Goal: Check status: Check status

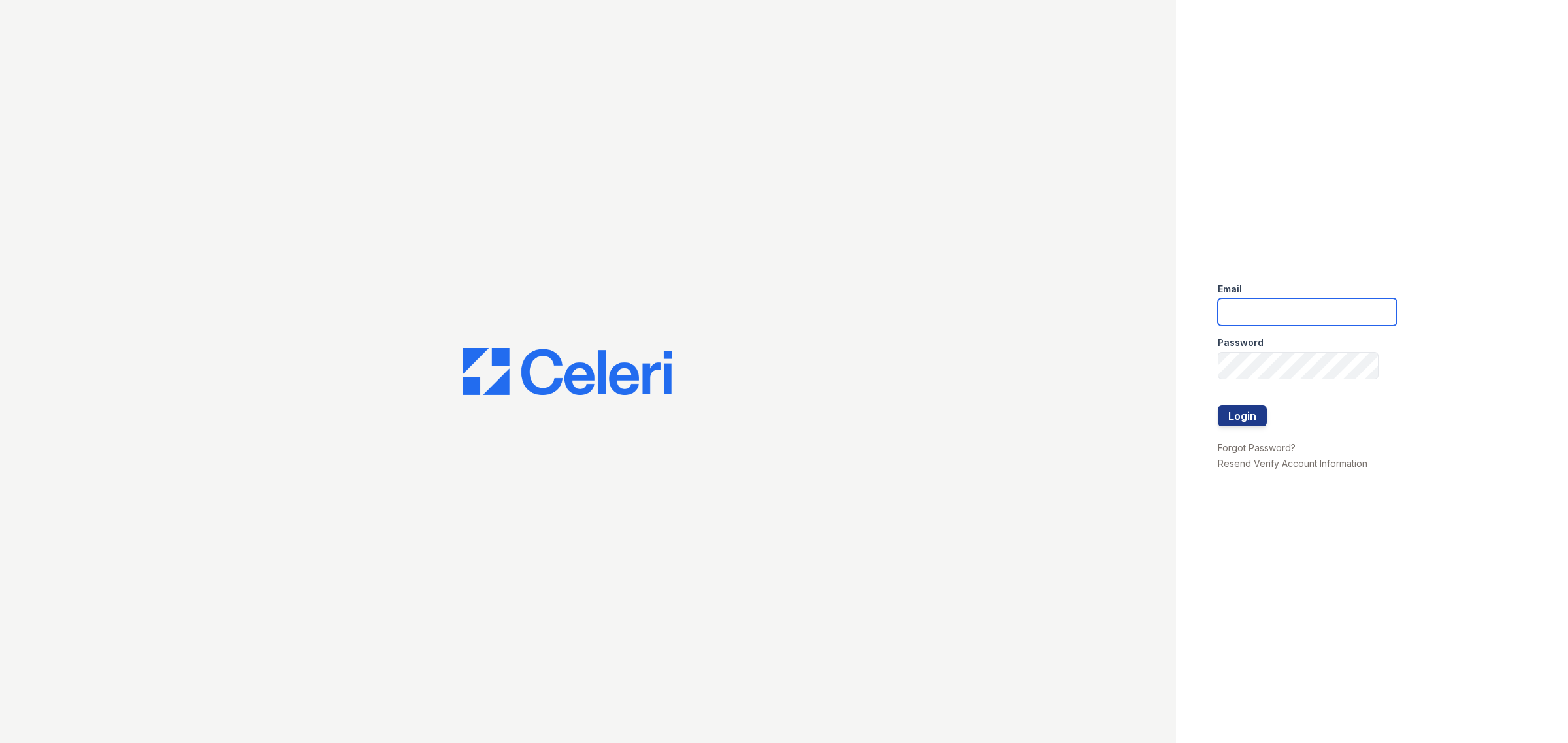
click at [1239, 314] on input "email" at bounding box center [1307, 312] width 179 height 27
click at [1275, 315] on input "email" at bounding box center [1307, 312] width 179 height 27
type input "h"
type input "theoaksmgr@thewoodruffway.com"
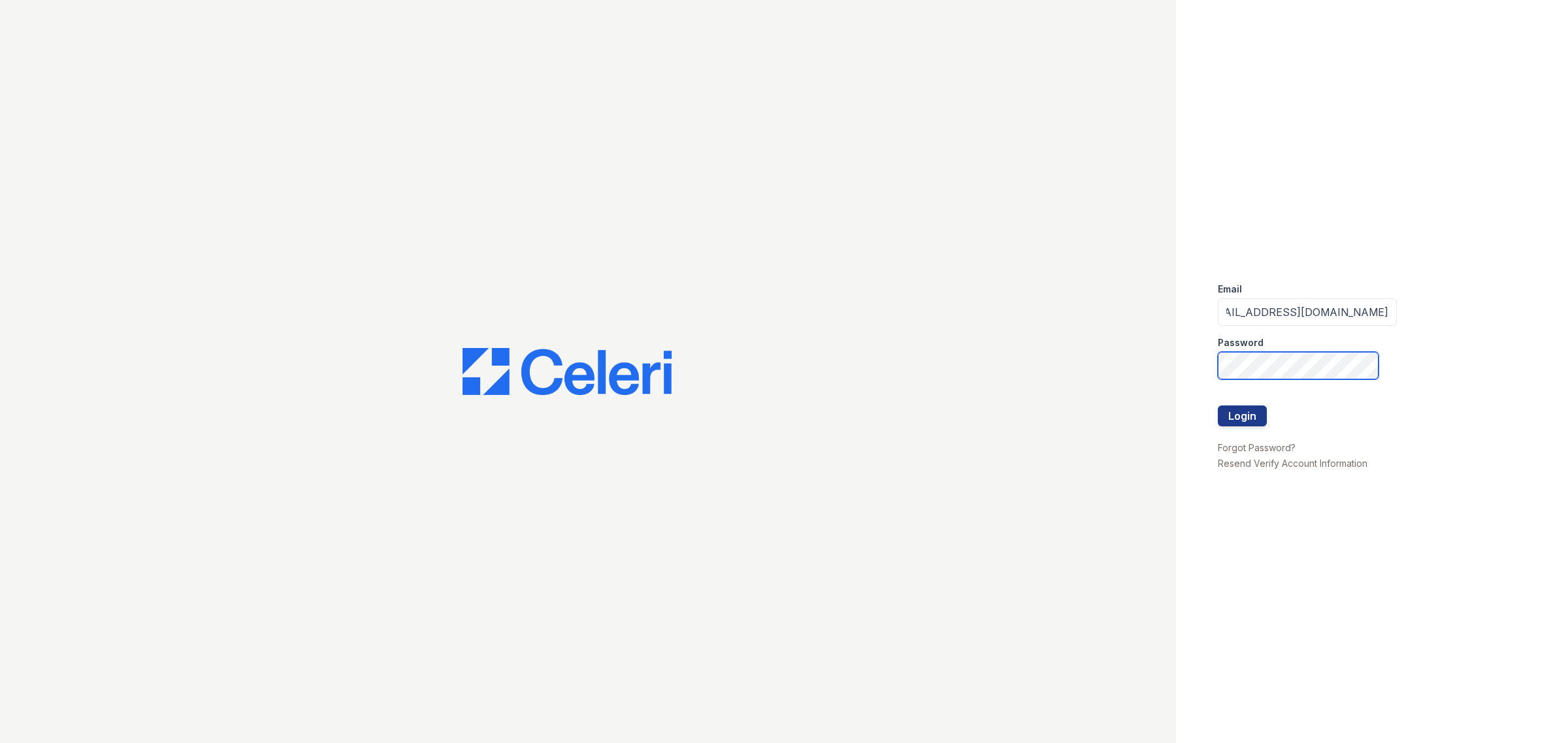
scroll to position [0, 0]
click at [1344, 607] on div "Email theoaksmgr@thewoodruffway.com Password Login Forgot Password? Resend Veri…" at bounding box center [1371, 371] width 392 height 743
click at [1242, 419] on button "Login" at bounding box center [1243, 416] width 49 height 21
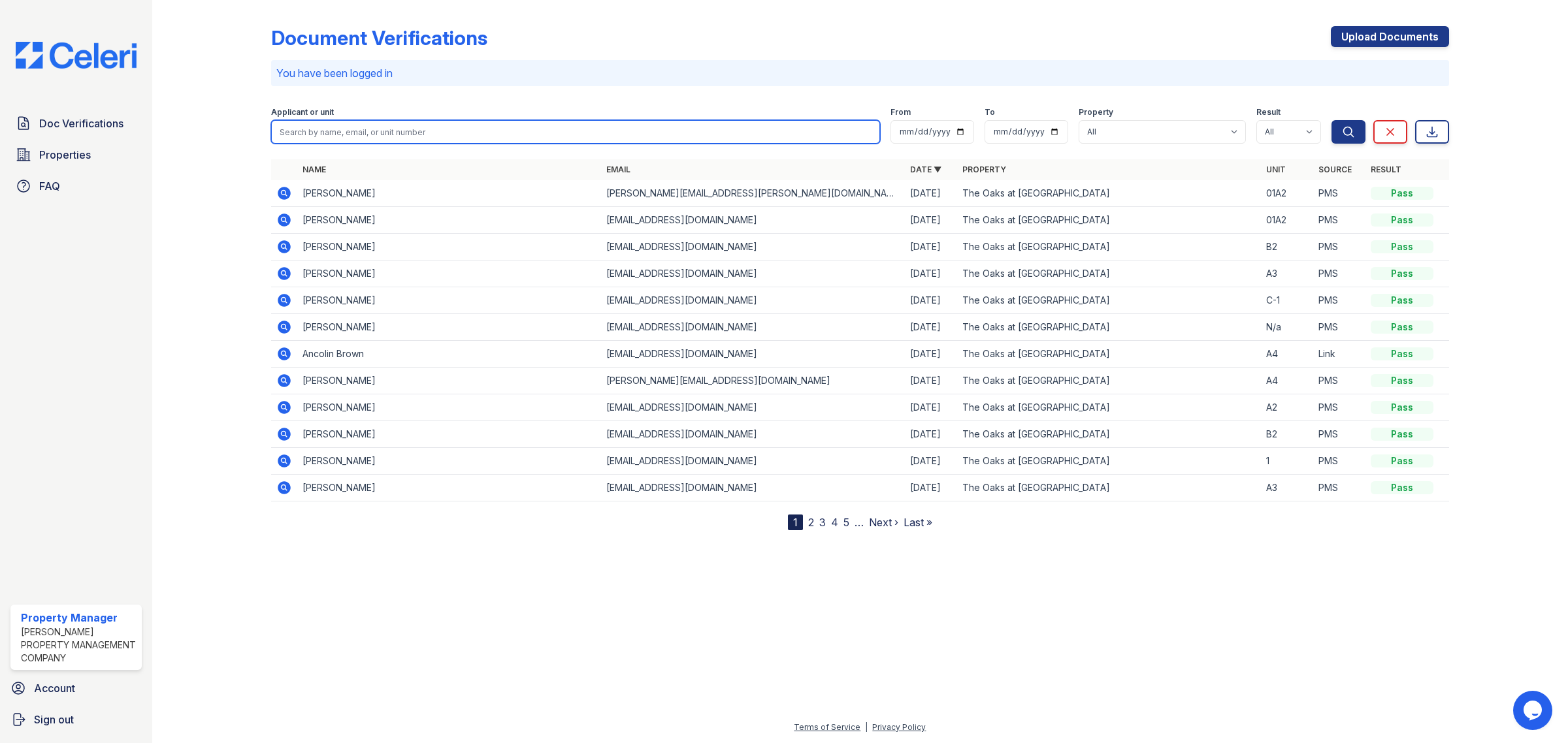
click at [393, 142] on input "search" at bounding box center [575, 132] width 609 height 24
type input "zyun bryant"
click at [1332, 120] on button "Search" at bounding box center [1348, 132] width 34 height 24
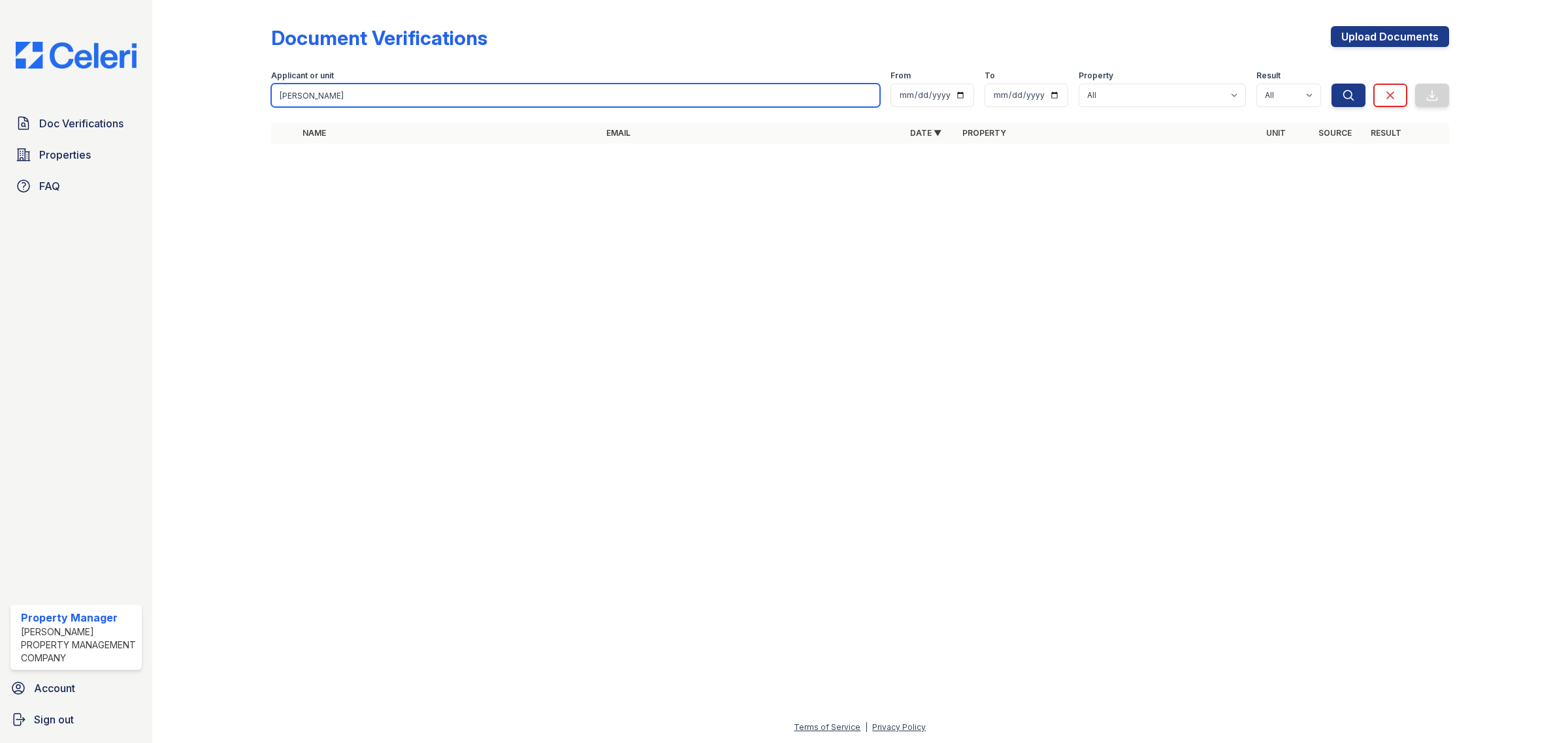
drag, startPoint x: 329, startPoint y: 100, endPoint x: 235, endPoint y: 98, distance: 94.0
click at [235, 98] on div "Document Verifications Upload Documents Filter Applicant or unit zyun bryant Fr…" at bounding box center [859, 89] width 1374 height 178
paste input "zyunbryant05@gmail.com"
type input "zyunbryant05@gmail.com"
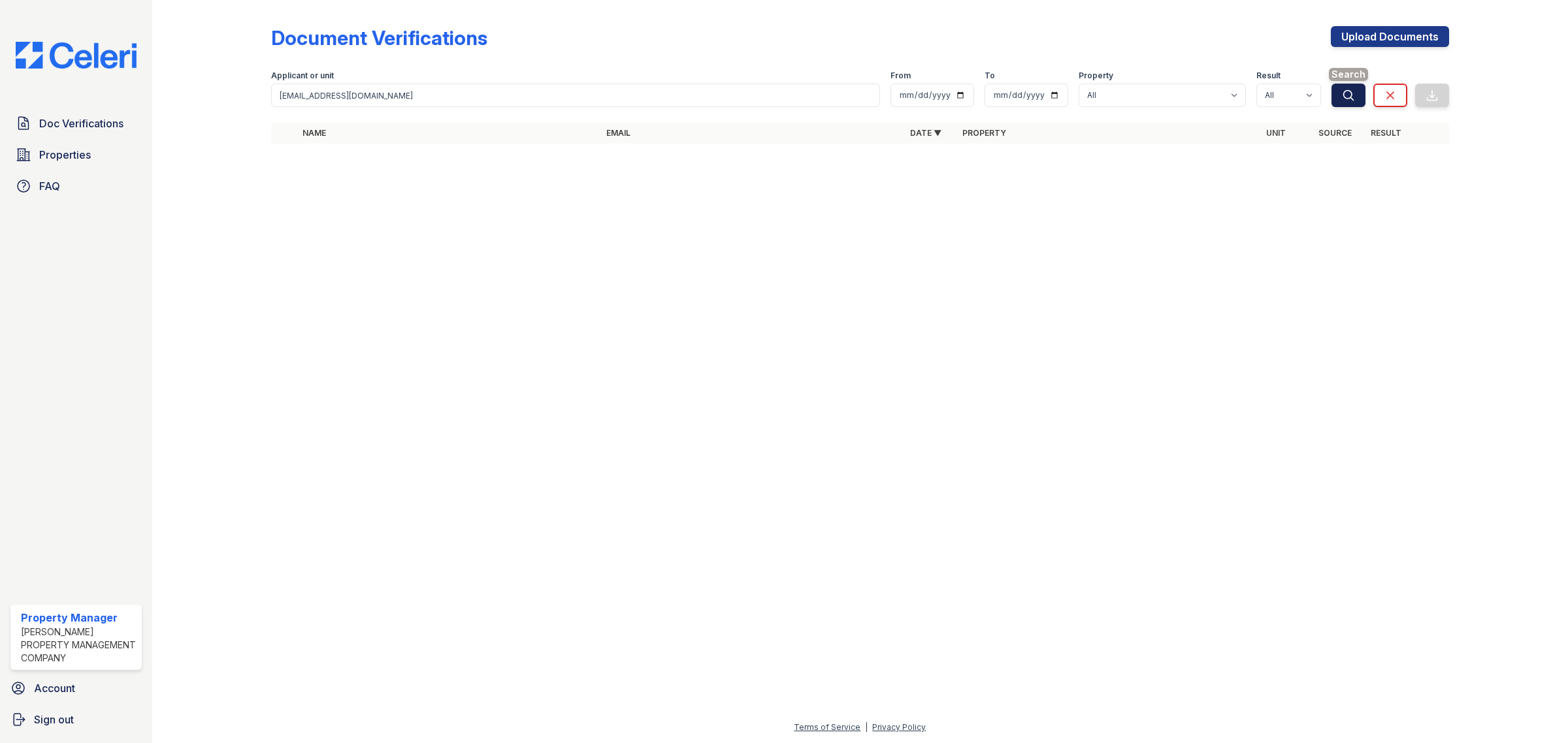
click at [1349, 100] on icon "submit" at bounding box center [1348, 95] width 13 height 13
click at [56, 127] on span "Doc Verifications" at bounding box center [81, 123] width 84 height 15
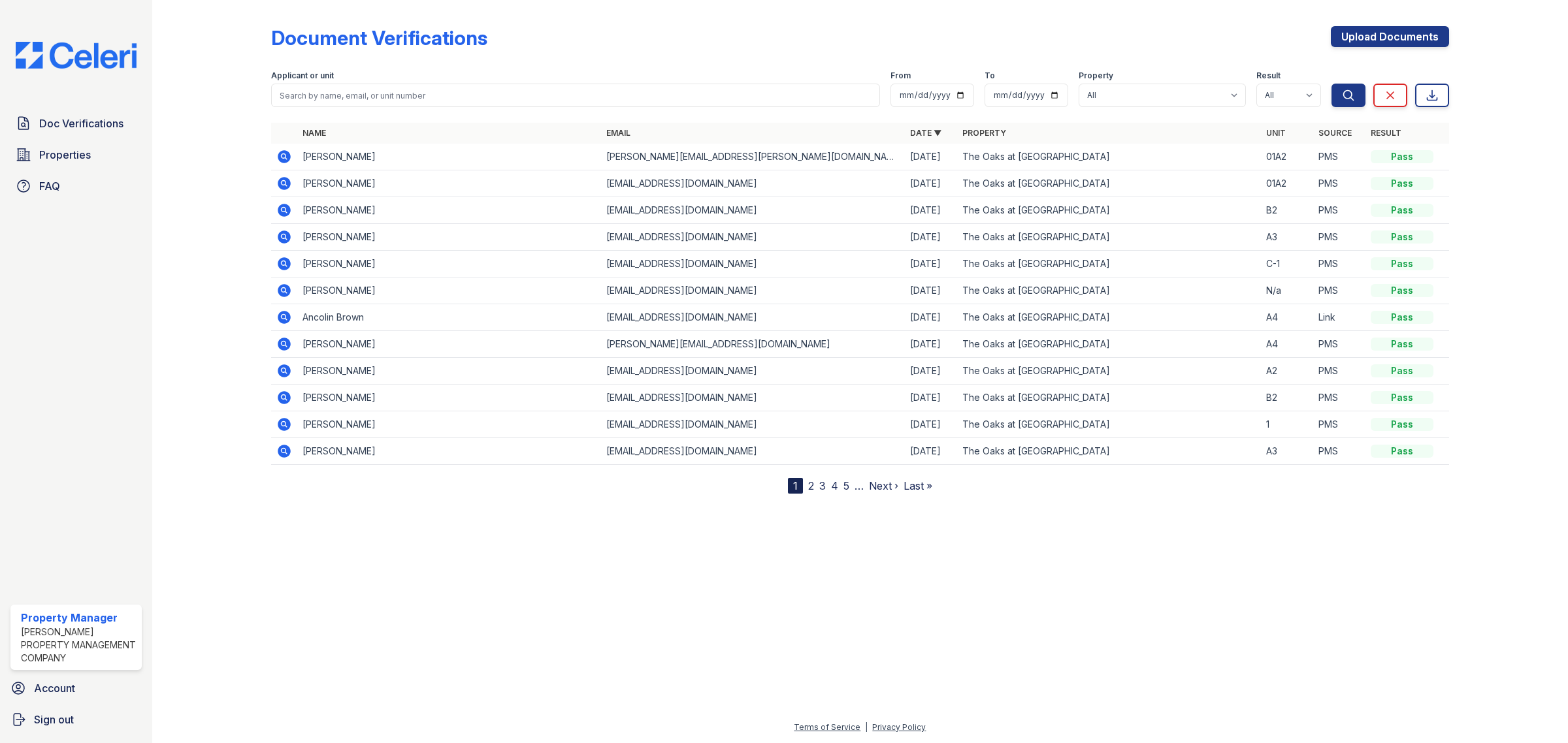
click at [286, 181] on icon at bounding box center [284, 183] width 13 height 13
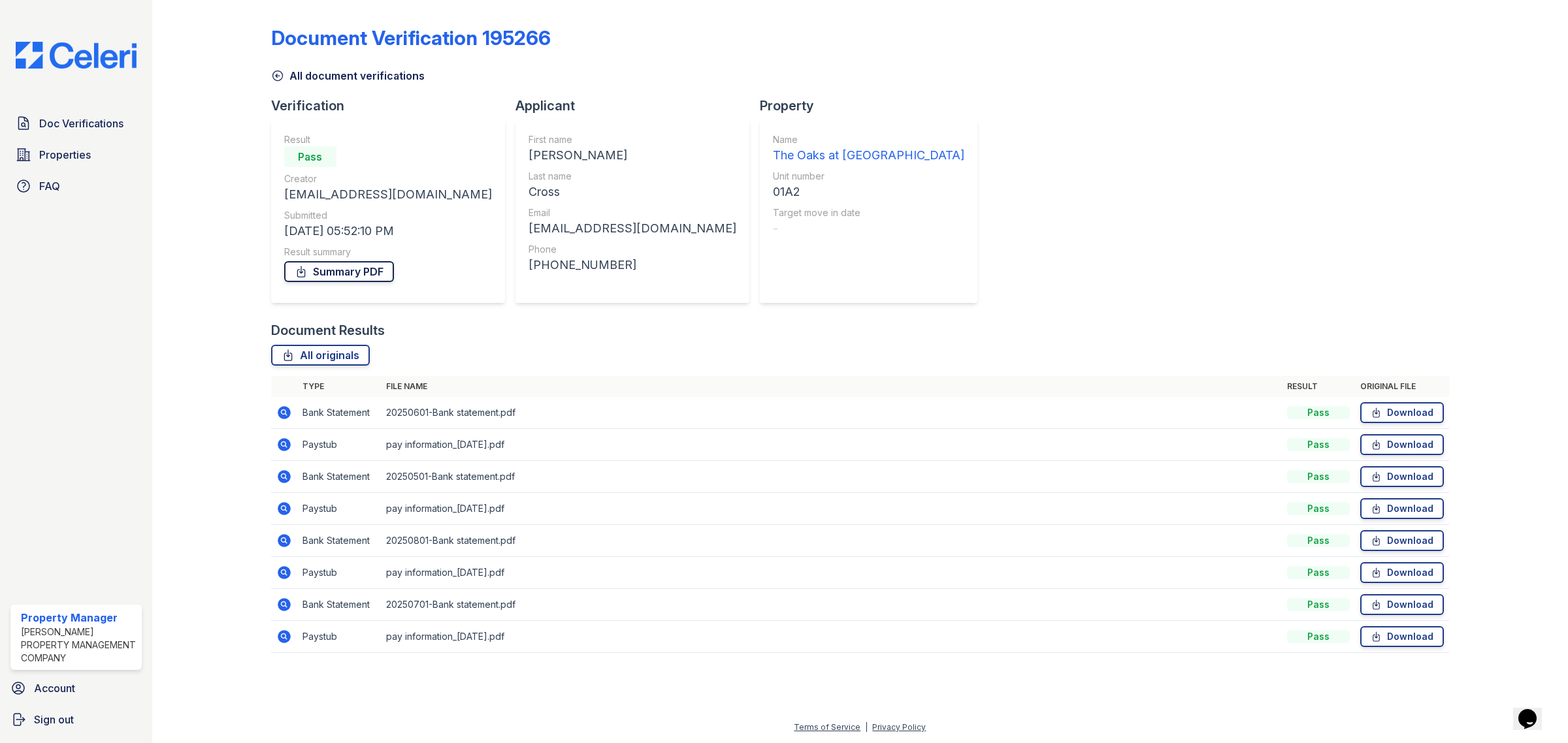
click at [341, 272] on link "Summary PDF" at bounding box center [338, 271] width 109 height 21
drag, startPoint x: 90, startPoint y: 308, endPoint x: 243, endPoint y: 13, distance: 332.3
click at [90, 308] on div "Doc Verifications Properties FAQ Property Manager Woodruff Property Management …" at bounding box center [76, 371] width 153 height 743
click at [76, 129] on span "Doc Verifications" at bounding box center [81, 123] width 84 height 15
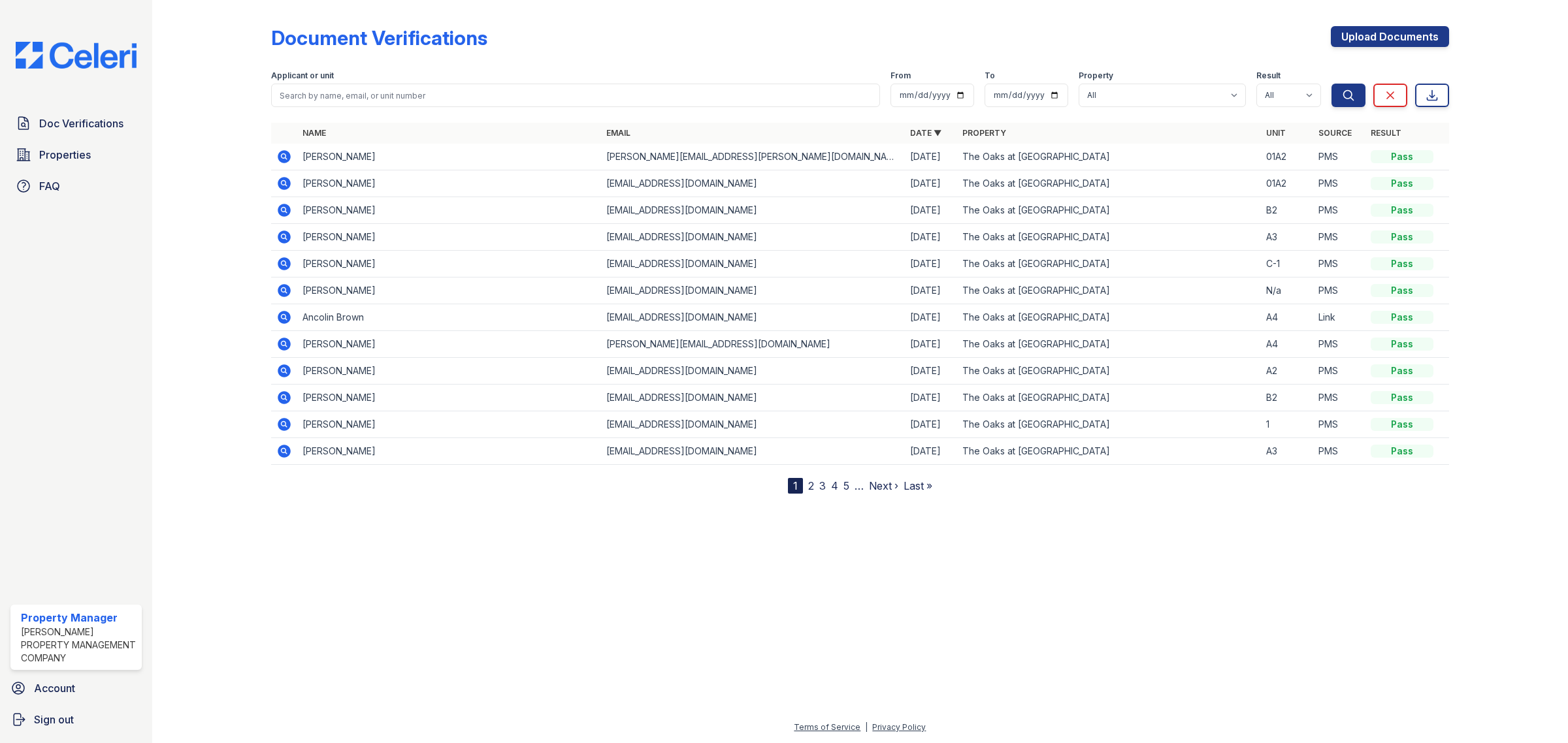
click at [281, 158] on icon at bounding box center [284, 156] width 13 height 13
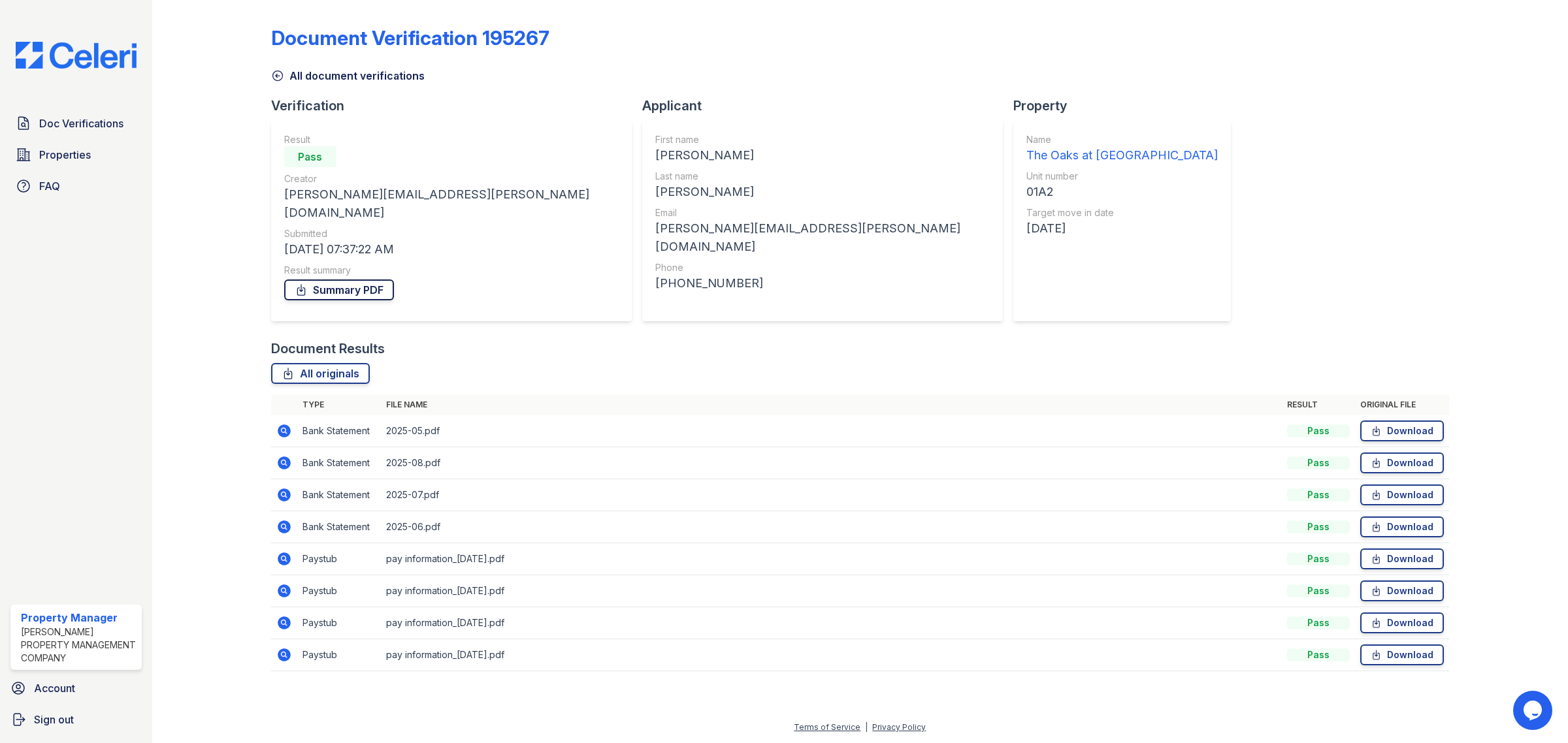
click at [325, 280] on link "Summary PDF" at bounding box center [338, 290] width 109 height 21
